Goal: Information Seeking & Learning: Learn about a topic

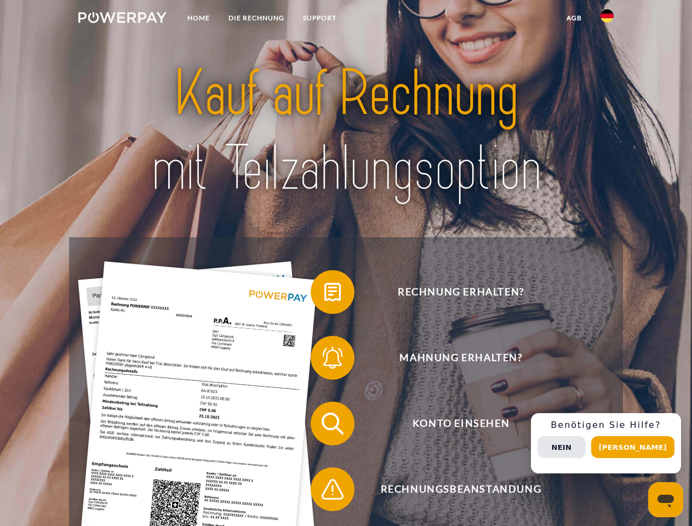
click at [122, 19] on img at bounding box center [122, 17] width 88 height 11
click at [607, 19] on img at bounding box center [606, 15] width 13 height 13
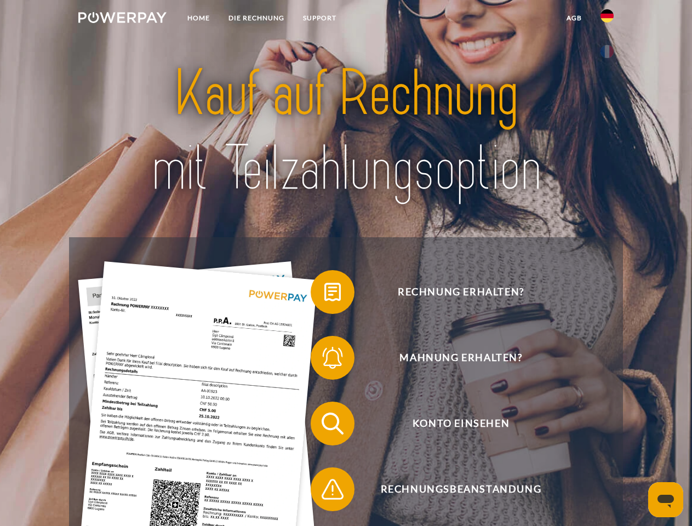
click at [574, 18] on link "agb" at bounding box center [574, 18] width 34 height 20
click at [324, 294] on span at bounding box center [316, 292] width 55 height 55
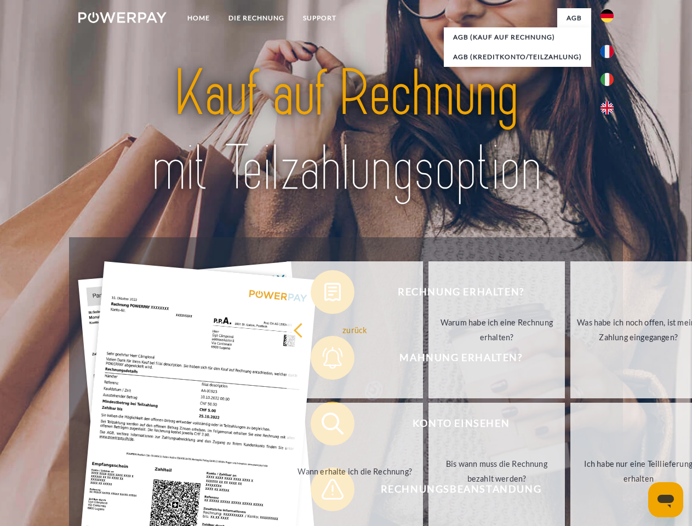
click at [324, 360] on div "Rechnung erhalten? Mahnung erhalten? Konto einsehen" at bounding box center [345, 456] width 553 height 438
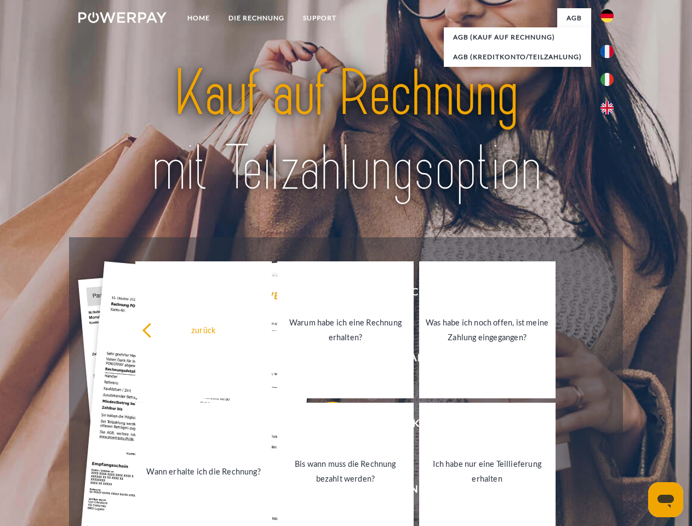
click at [324, 426] on link "Bis wann muss die Rechnung bezahlt werden?" at bounding box center [345, 471] width 136 height 137
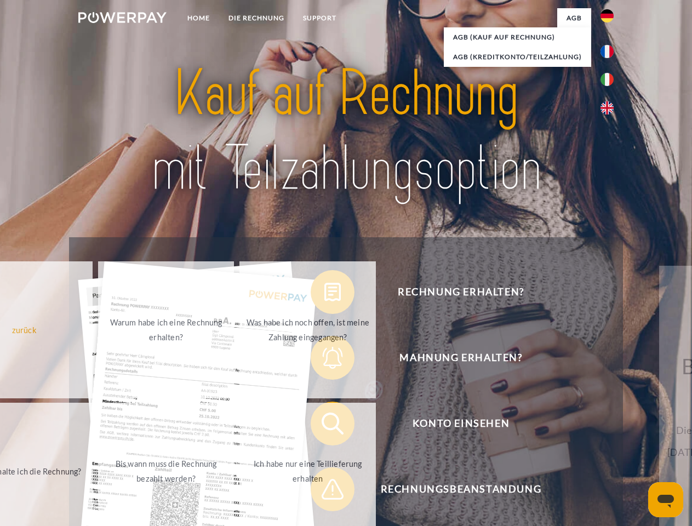
click at [324, 491] on span at bounding box center [316, 489] width 55 height 55
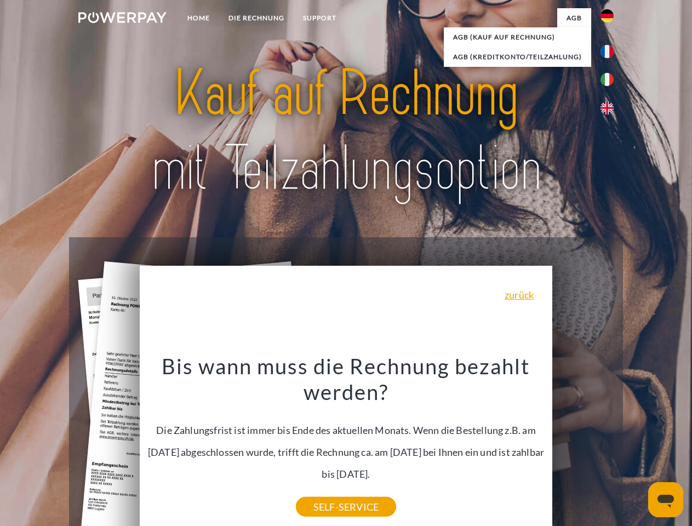
click at [610, 443] on div "Rechnung erhalten? Mahnung erhalten? Konto einsehen" at bounding box center [345, 456] width 553 height 438
click at [583, 445] on span "Konto einsehen" at bounding box center [461, 424] width 268 height 44
click at [637, 447] on header "Home DIE RECHNUNG SUPPORT" at bounding box center [346, 378] width 692 height 757
